Goal: Information Seeking & Learning: Learn about a topic

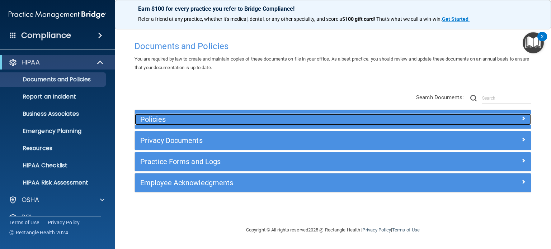
click at [198, 122] on h5 "Policies" at bounding box center [283, 120] width 286 height 8
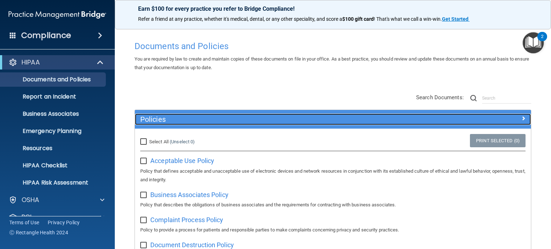
click at [198, 122] on h5 "Policies" at bounding box center [283, 120] width 286 height 8
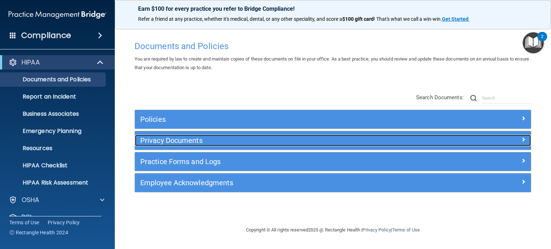
click at [196, 137] on h5 "Privacy Documents" at bounding box center [283, 141] width 286 height 8
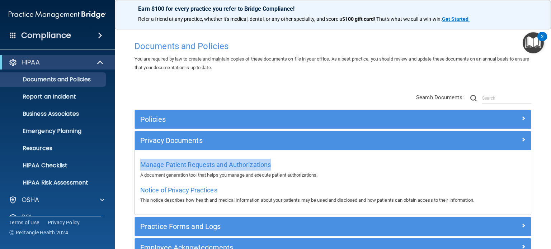
drag, startPoint x: 276, startPoint y: 164, endPoint x: 140, endPoint y: 160, distance: 136.7
click at [140, 160] on div "Manage Patient Requests and Authorizations A document generation tool that help…" at bounding box center [333, 182] width 396 height 65
copy span "Manage Patient Requests and Authorizations"
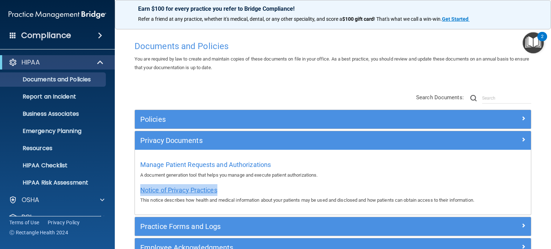
drag, startPoint x: 220, startPoint y: 190, endPoint x: 140, endPoint y: 189, distance: 79.7
click at [140, 189] on div "Notice of Privacy Practices This notice describes how health and medical inform…" at bounding box center [332, 194] width 385 height 20
copy span "Notice of Privacy Practices"
click at [203, 191] on span "Notice of Privacy Practices" at bounding box center [178, 191] width 77 height 8
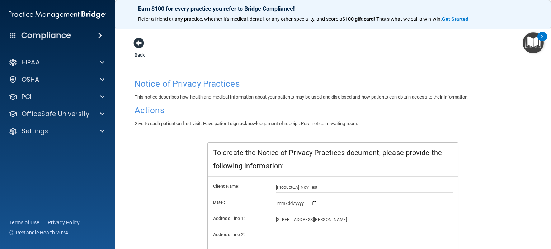
click at [137, 56] on link "Back" at bounding box center [140, 51] width 10 height 14
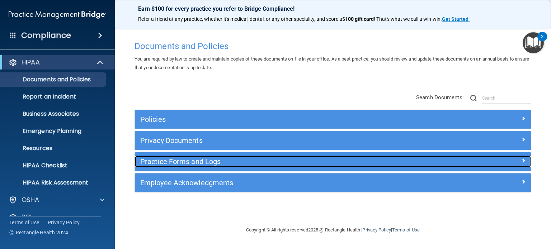
click at [191, 160] on h5 "Practice Forms and Logs" at bounding box center [283, 162] width 286 height 8
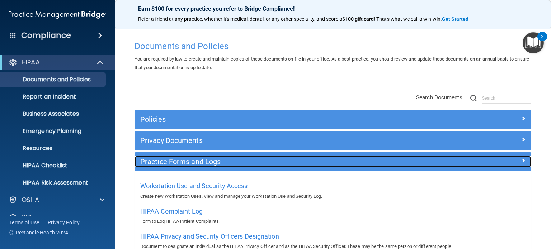
click at [169, 158] on h5 "Practice Forms and Logs" at bounding box center [283, 162] width 286 height 8
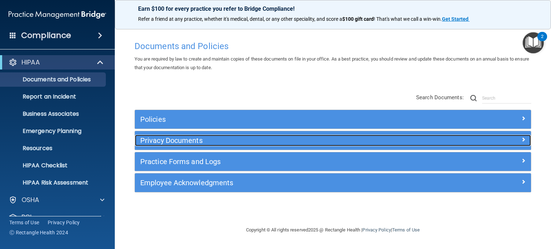
click at [169, 141] on h5 "Privacy Documents" at bounding box center [283, 141] width 286 height 8
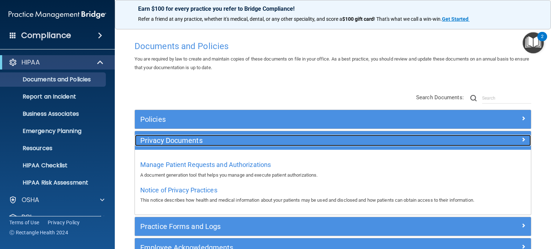
click at [169, 141] on h5 "Privacy Documents" at bounding box center [283, 141] width 286 height 8
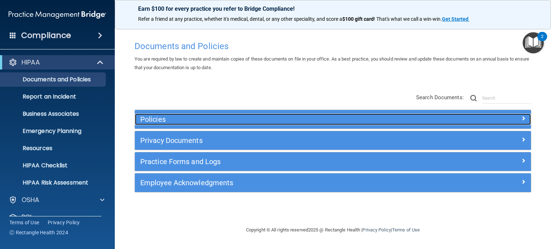
click at [166, 122] on h5 "Policies" at bounding box center [283, 120] width 286 height 8
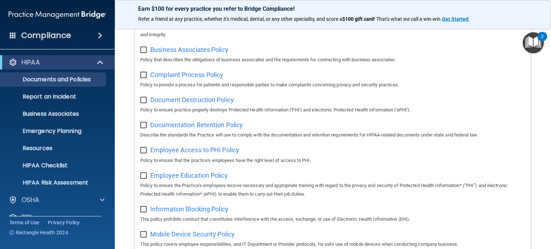
scroll to position [179, 0]
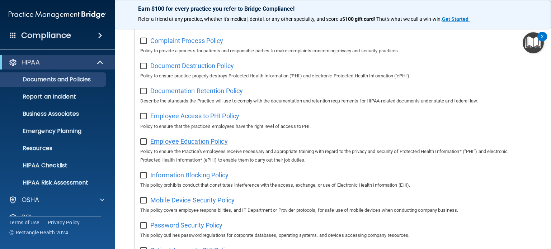
click at [194, 140] on span "Employee Education Policy" at bounding box center [188, 142] width 77 height 8
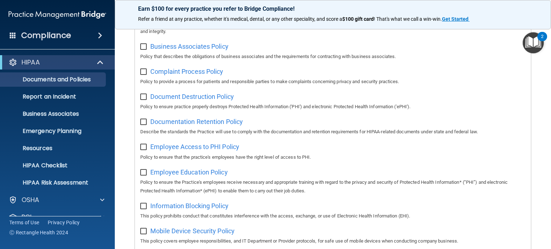
scroll to position [0, 0]
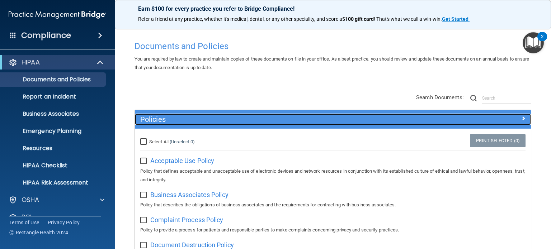
click at [521, 118] on span at bounding box center [523, 118] width 4 height 9
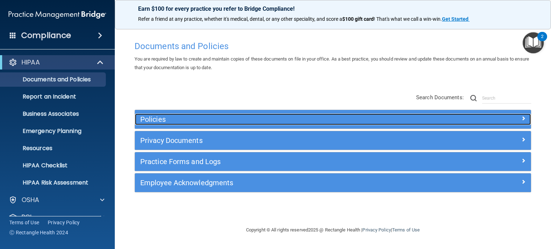
scroll to position [36, 0]
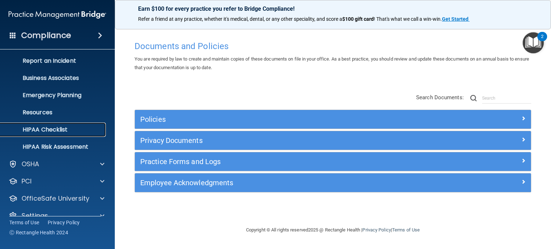
click at [56, 132] on p "HIPAA Checklist" at bounding box center [54, 129] width 98 height 7
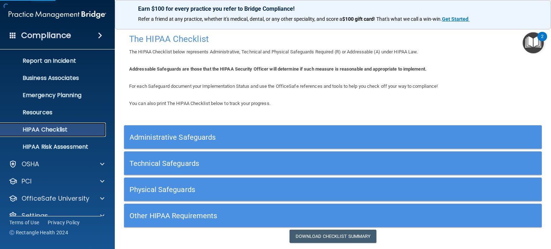
scroll to position [22, 0]
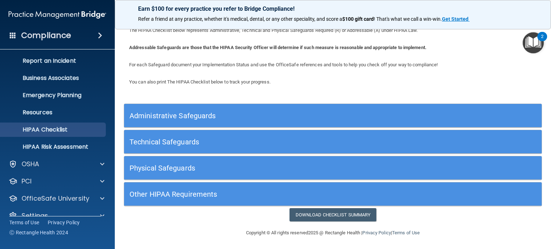
click at [210, 115] on h5 "Administrative Safeguards" at bounding box center [281, 116] width 302 height 8
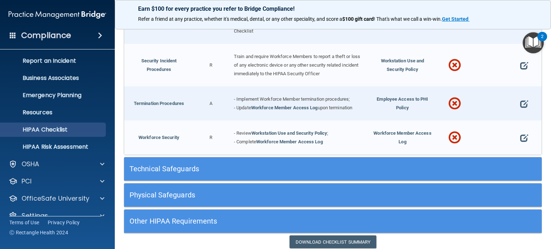
scroll to position [699, 0]
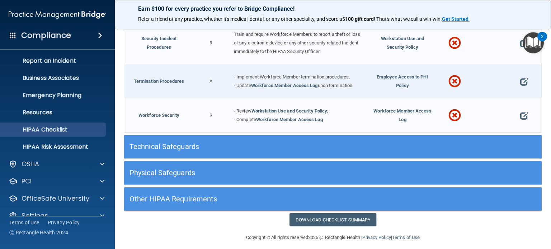
click at [218, 143] on h5 "Technical Safeguards" at bounding box center [281, 147] width 302 height 8
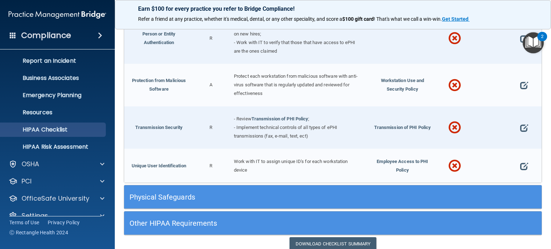
scroll to position [1266, 0]
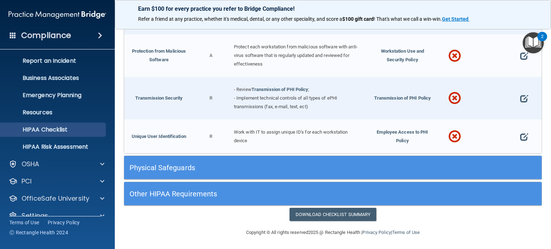
click at [275, 164] on h5 "Physical Safeguards" at bounding box center [281, 168] width 302 height 8
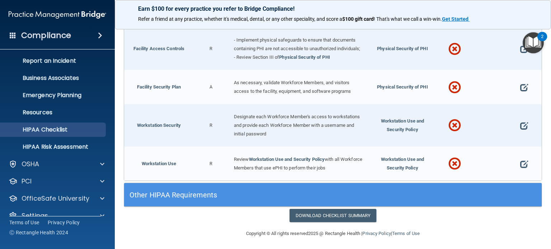
scroll to position [1554, 0]
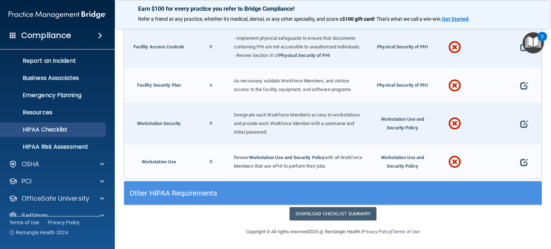
click at [451, 124] on span at bounding box center [454, 124] width 13 height 27
click at [452, 84] on span at bounding box center [454, 85] width 13 height 27
click at [449, 39] on span at bounding box center [454, 47] width 13 height 27
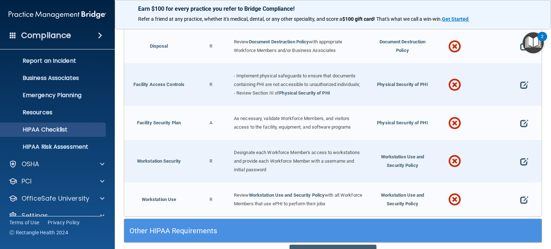
scroll to position [1446, 0]
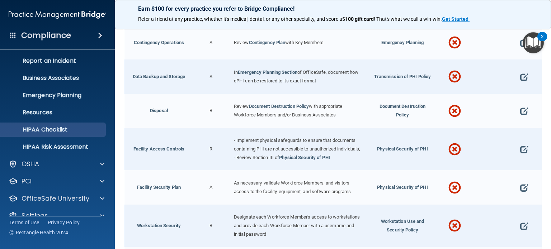
click at [453, 77] on span at bounding box center [454, 77] width 13 height 27
click at [451, 40] on span at bounding box center [454, 43] width 13 height 27
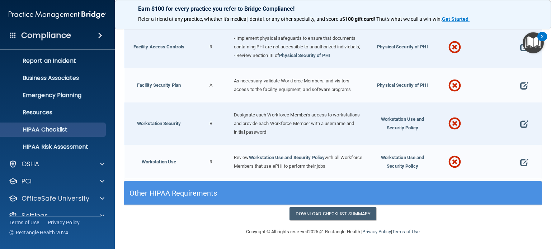
click at [212, 194] on h5 "Other HIPAA Requirements" at bounding box center [281, 193] width 302 height 8
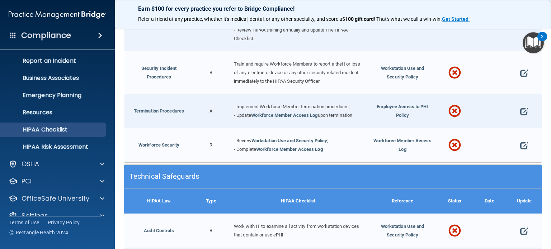
scroll to position [657, 0]
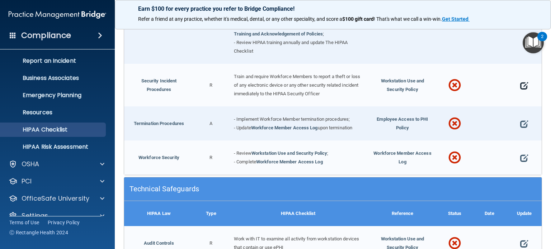
click at [520, 80] on span at bounding box center [524, 86] width 8 height 18
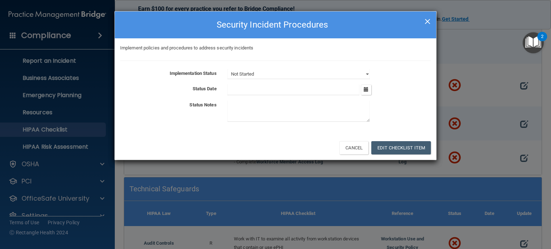
click at [426, 19] on span "×" at bounding box center [427, 20] width 6 height 14
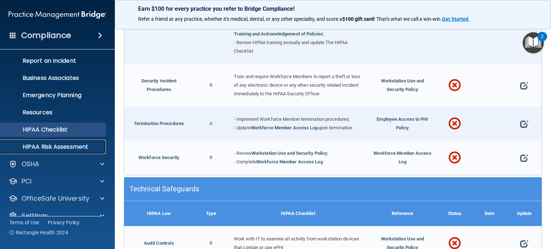
click at [66, 146] on p "HIPAA Risk Assessment" at bounding box center [54, 147] width 98 height 7
